Goal: Check status

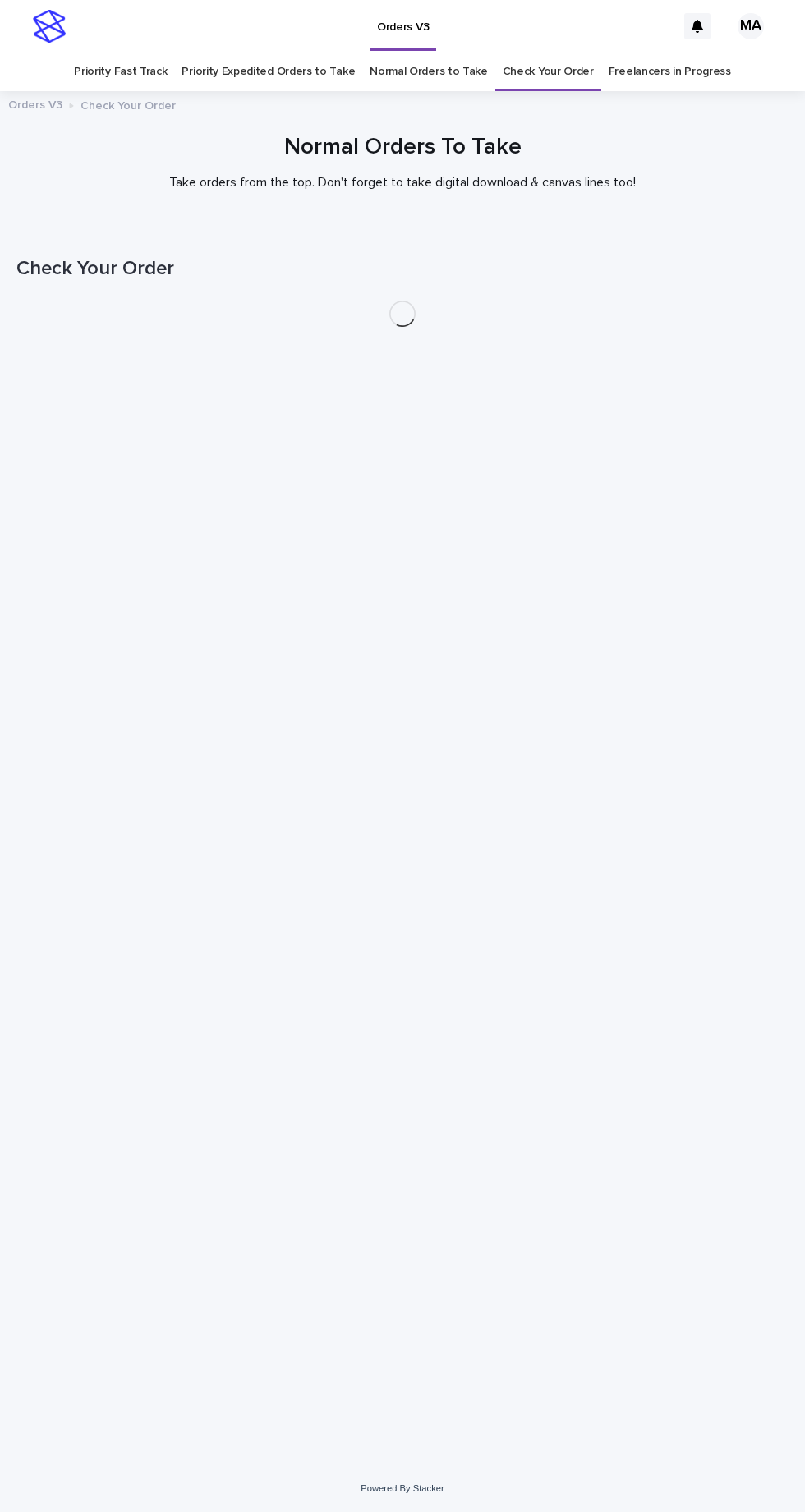
scroll to position [51, 0]
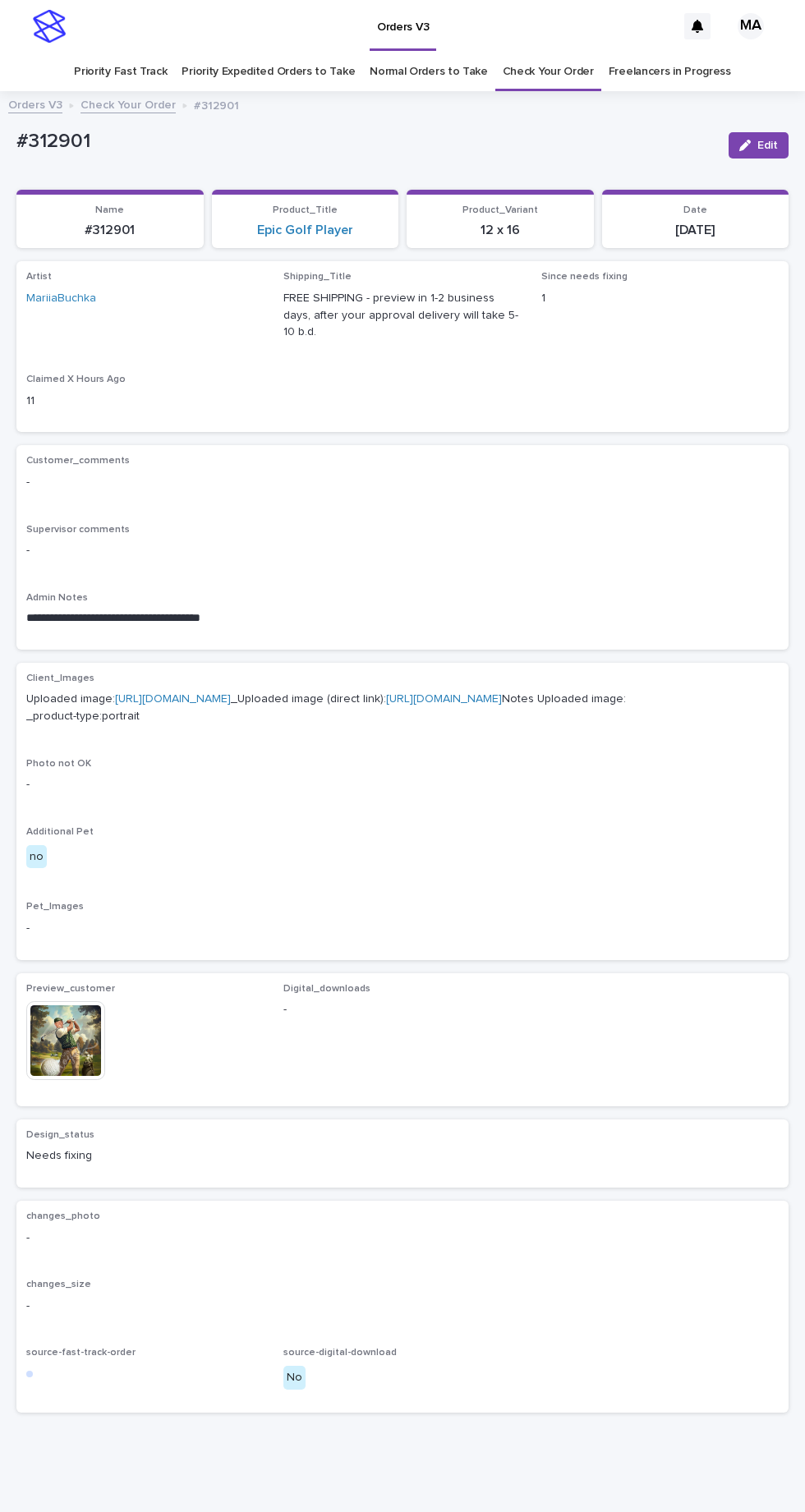
click at [540, 52] on link "Check Your Order" at bounding box center [549, 71] width 92 height 38
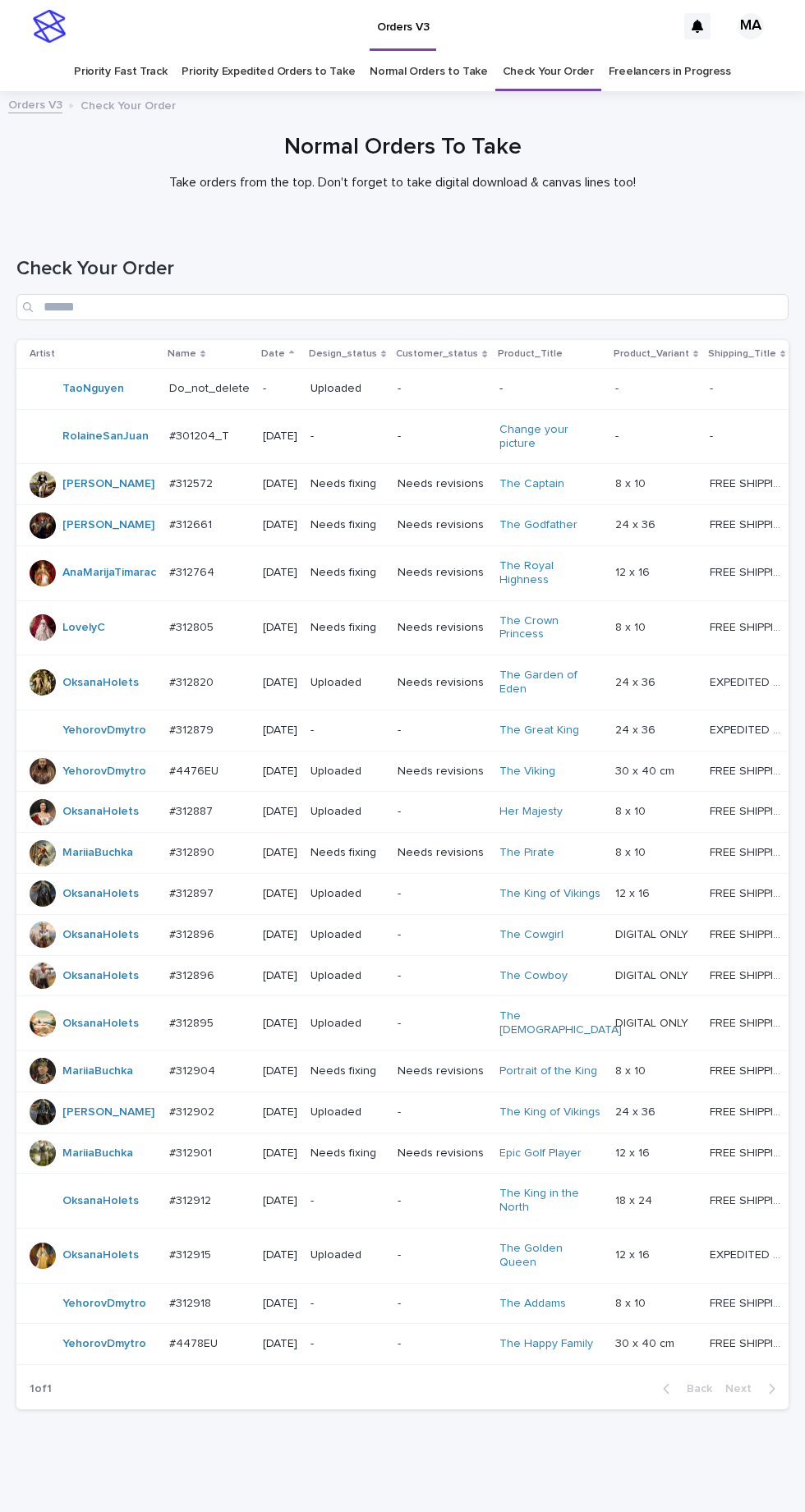
scroll to position [114, 0]
